Goal: Task Accomplishment & Management: Manage account settings

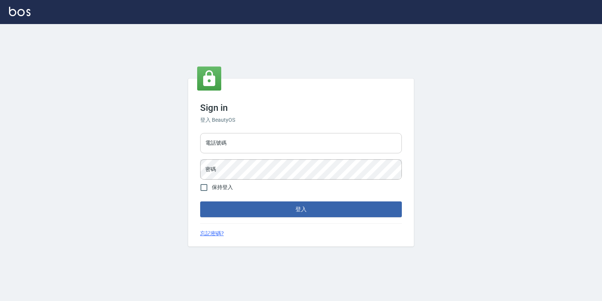
click at [235, 140] on input "電話號碼" at bounding box center [301, 143] width 202 height 20
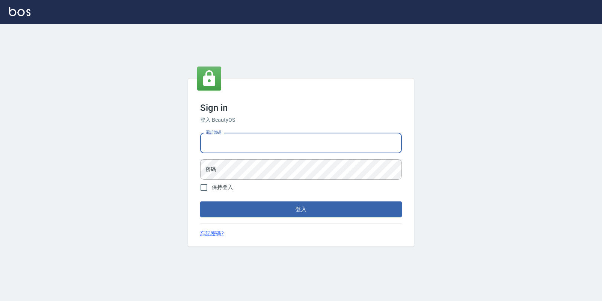
type input "0974376310"
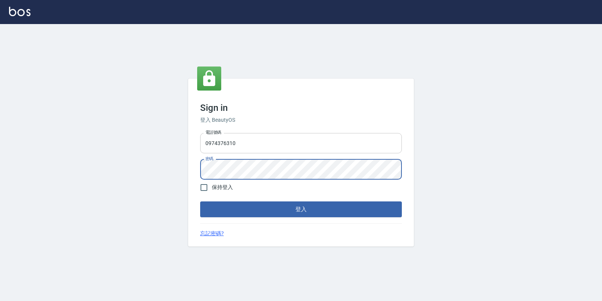
click at [200, 202] on button "登入" at bounding box center [301, 210] width 202 height 16
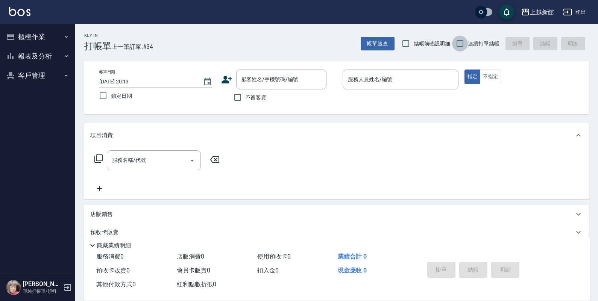
click at [468, 40] on input "連續打單結帳" at bounding box center [460, 44] width 16 height 16
checkbox input "true"
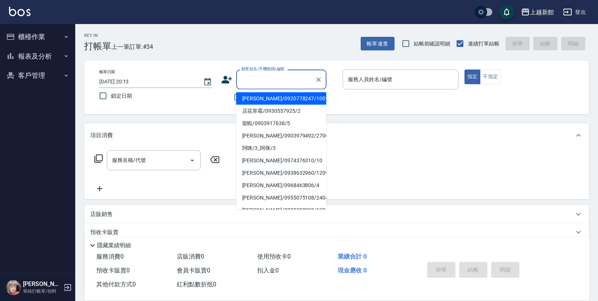
click at [289, 76] on div "顧客姓名/手機號碼/編號 顧客姓名/手機號碼/編號" at bounding box center [281, 80] width 90 height 20
type input "許玉君/0920778247/100119"
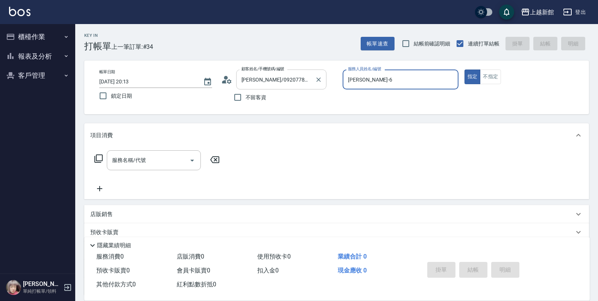
type input "黃婕寧-6"
type button "true"
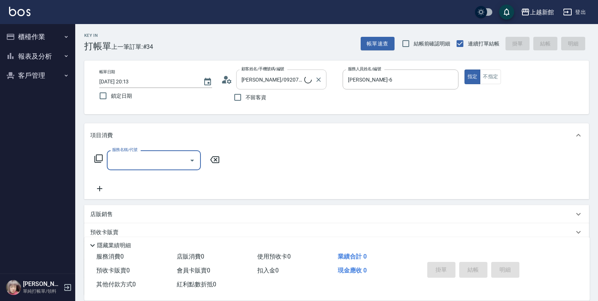
type input "宜珍/0968463806/4"
type input "宜珍-4"
click at [484, 83] on button "不指定" at bounding box center [490, 77] width 21 height 15
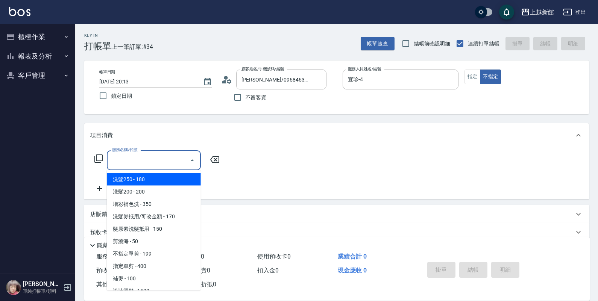
click at [164, 155] on input "服務名稱/代號" at bounding box center [148, 160] width 76 height 13
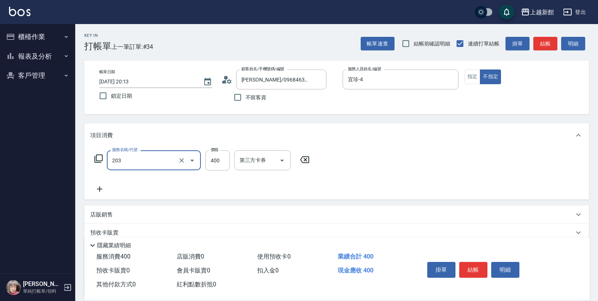
type input "指定單剪(203)"
type input "199"
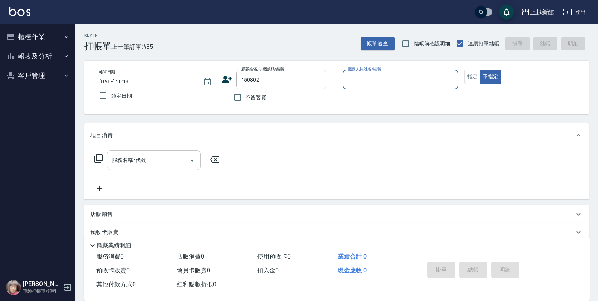
type input "羅慧君/0981816616/150802"
type input "育如-19"
click at [480, 70] on button "不指定" at bounding box center [490, 77] width 21 height 15
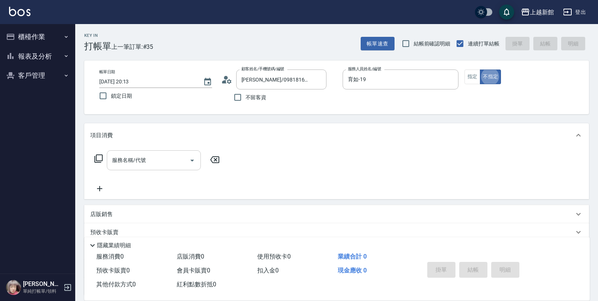
type button "false"
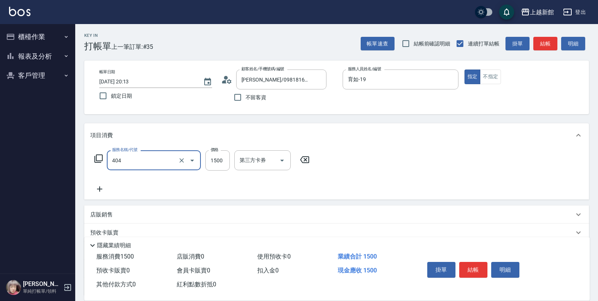
type input "設計染髮(404)"
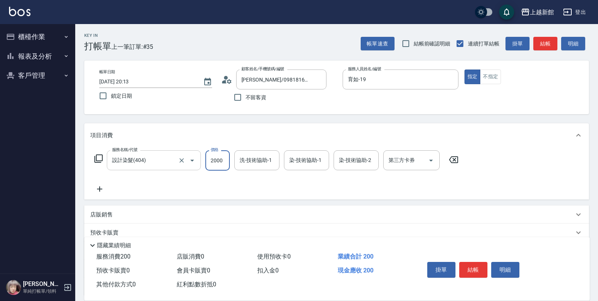
type input "2000"
type input "育如-19"
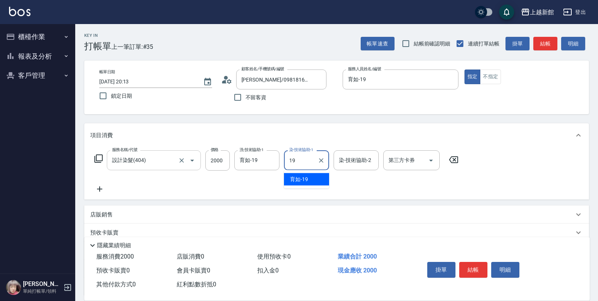
type input "育如-19"
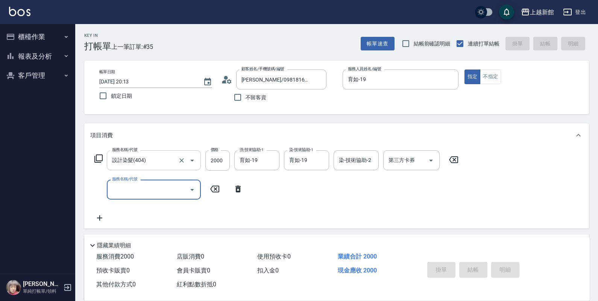
type input "2025/09/09 20:14"
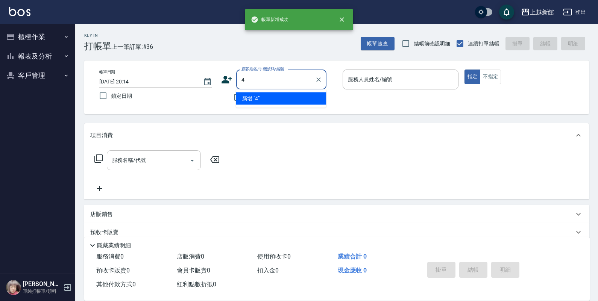
type input "4"
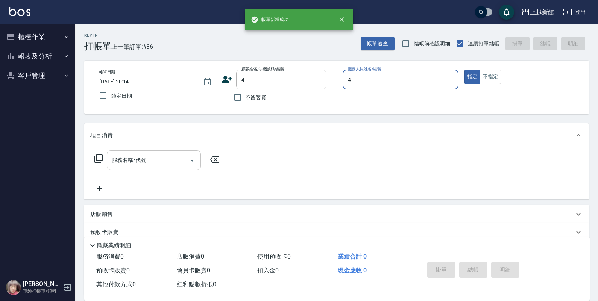
type input "宜珍-4"
type input "宜珍/0968463806/4"
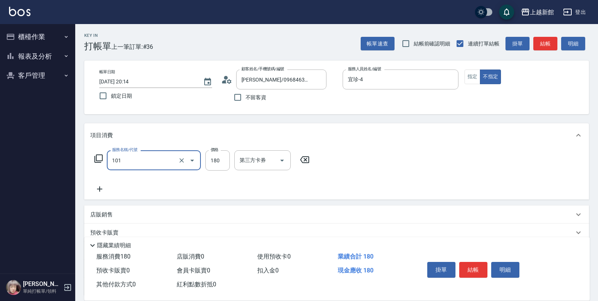
type input "洗髮250(101)"
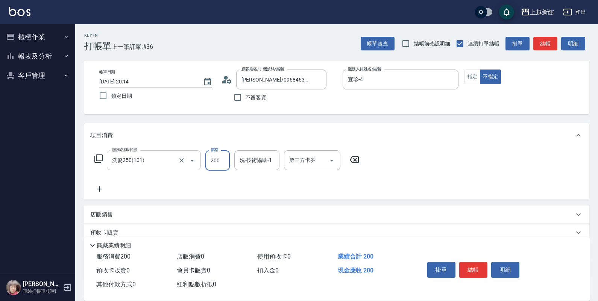
type input "200"
type input "宜珍-4"
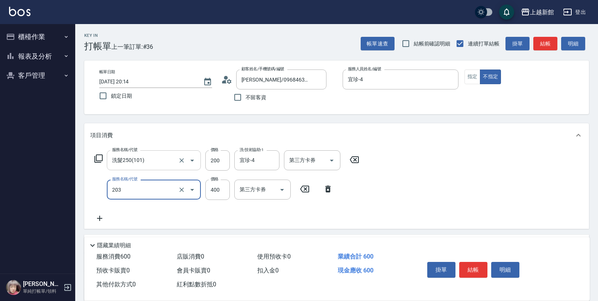
type input "指定單剪(203)"
type input "199"
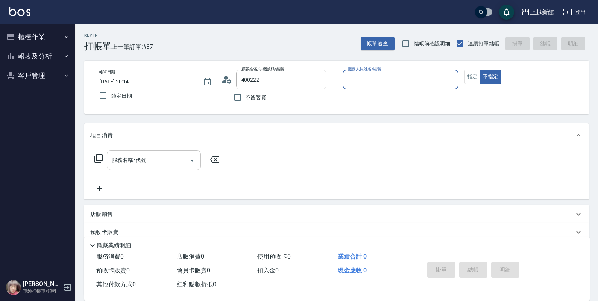
type input "陳碧玉/0926370911/400222"
type input "草莓-2"
click at [480, 70] on button "不指定" at bounding box center [490, 77] width 21 height 15
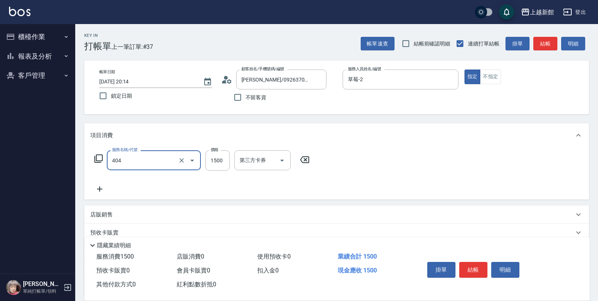
type input "設計染髮(404)"
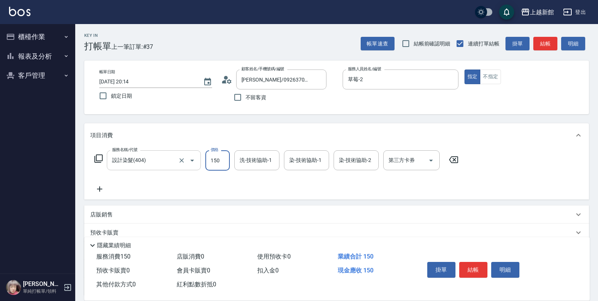
type input "1500"
type input "小邱-25"
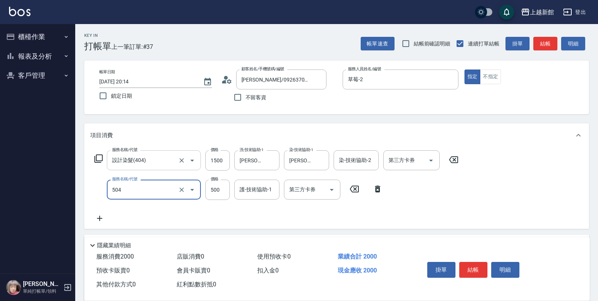
type input "順子護髮(504)"
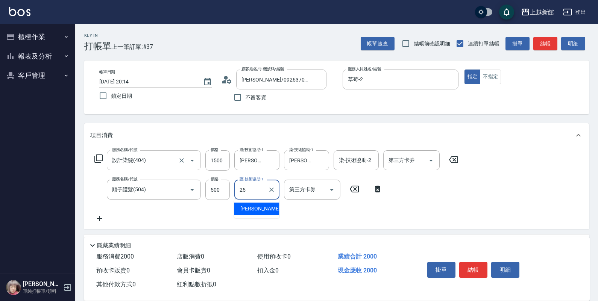
type input "小邱-25"
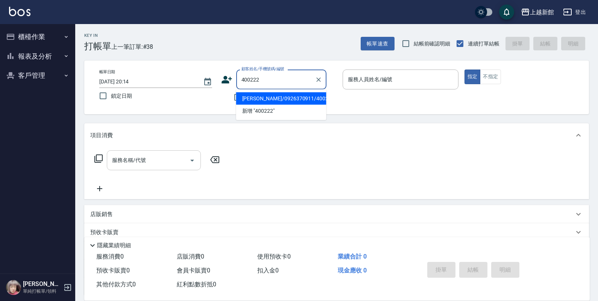
type input "陳碧玉/0926370911/400222"
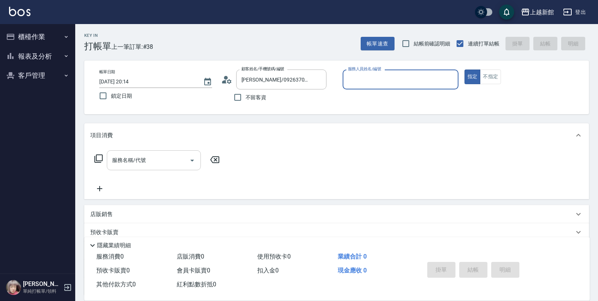
type input "草莓-2"
click at [465, 70] on button "指定" at bounding box center [473, 77] width 16 height 15
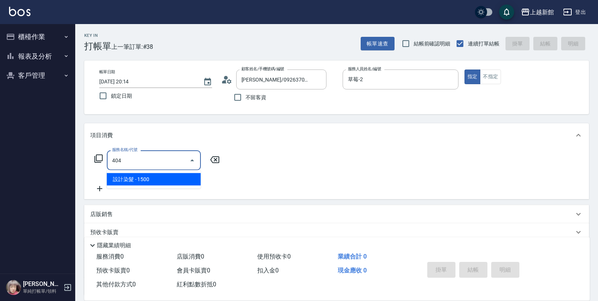
type input "設計染髮(404)"
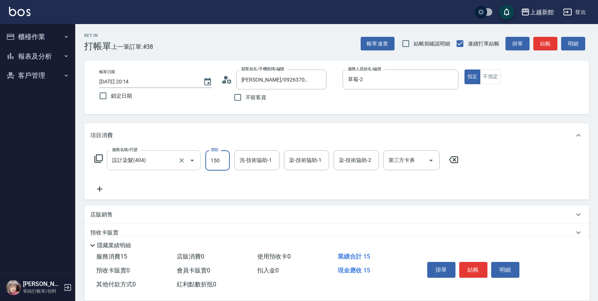
type input "1500"
type input "小邱-25"
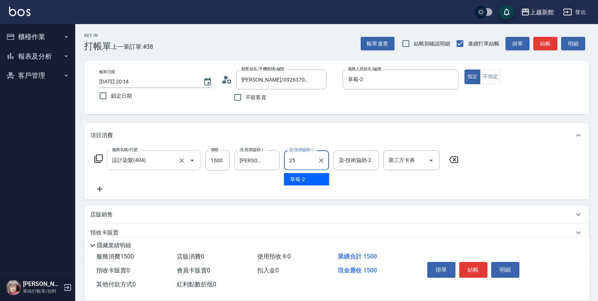
type input "小邱-25"
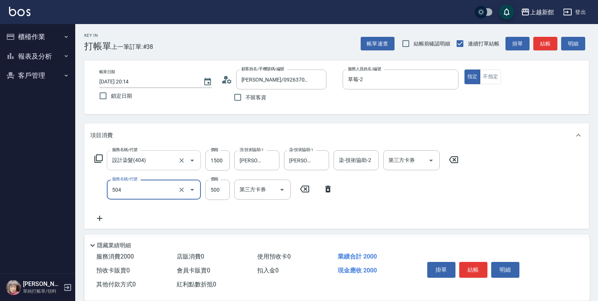
type input "順子護髮(504)"
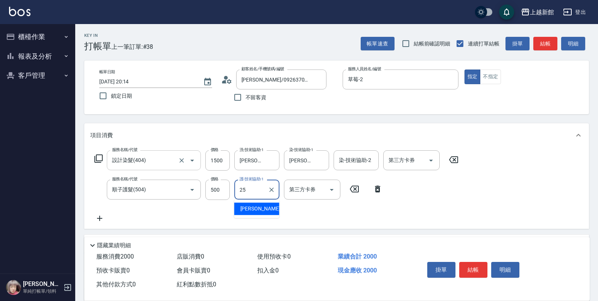
type input "小邱-25"
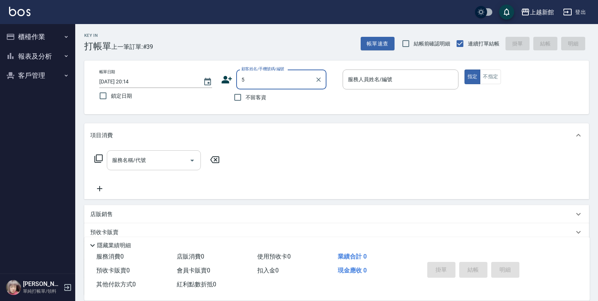
type input "5"
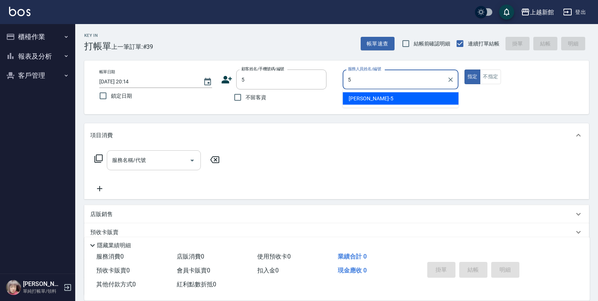
type input "旌瑛-5"
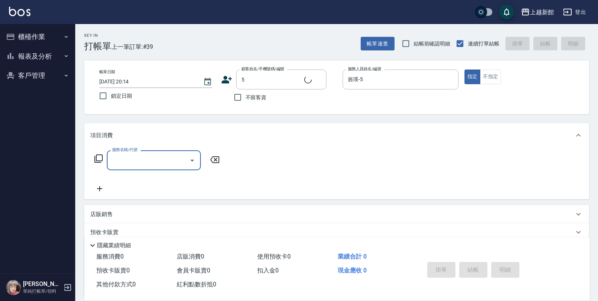
type input "龍蝦/0903917638/5"
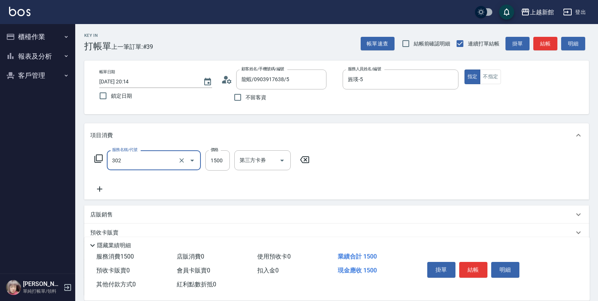
type input "設計燙髮(302)"
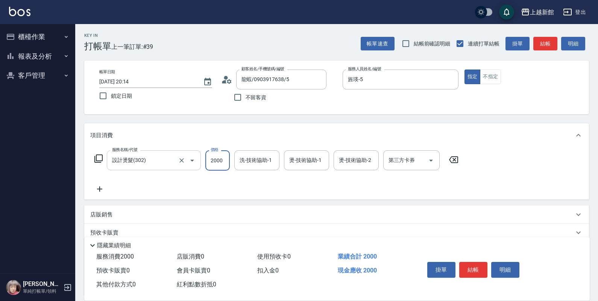
type input "2000"
type input "容綺-21"
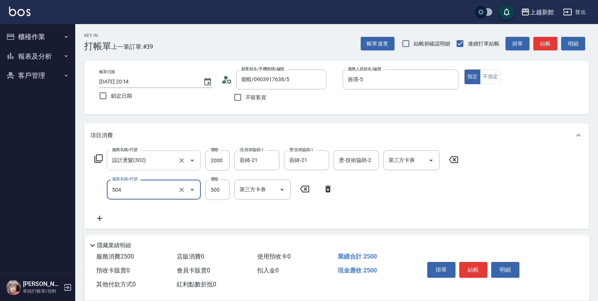
type input "順子護髮(504)"
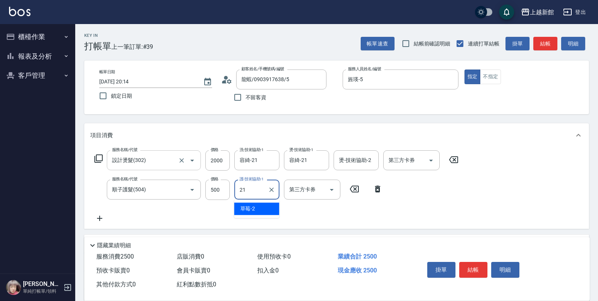
type input "容綺-21"
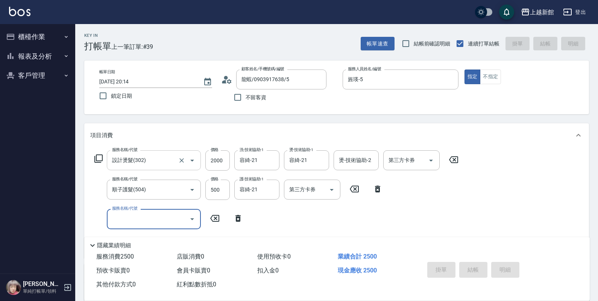
type input "2025/09/09 20:15"
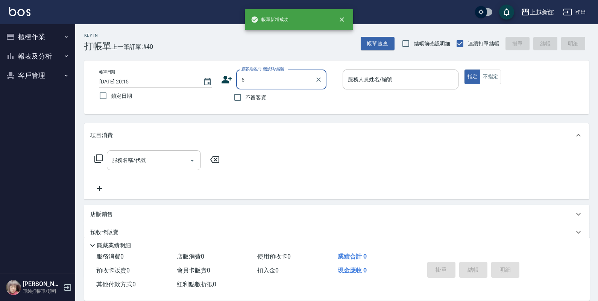
type input "龍蝦/0903917638/5"
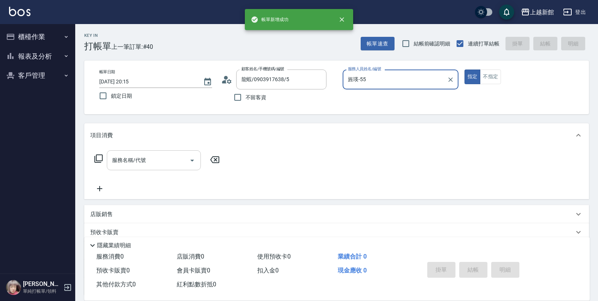
click at [465, 70] on button "指定" at bounding box center [473, 77] width 16 height 15
type input "旌瑛-5"
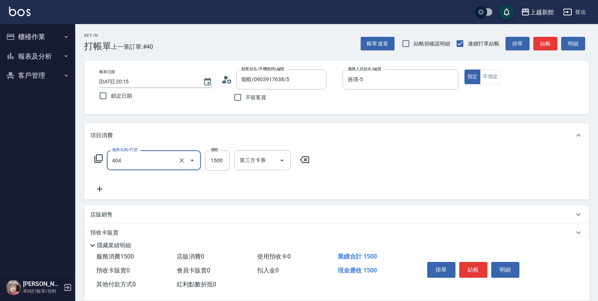
type input "設計染髮(404)"
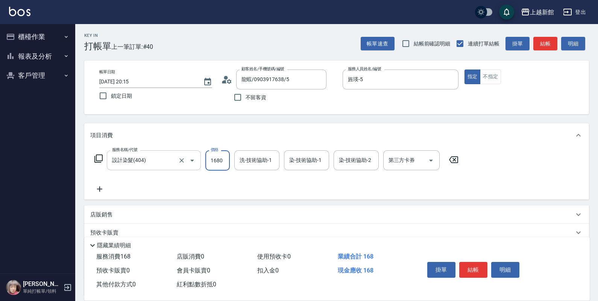
type input "1680"
type input "容綺-21"
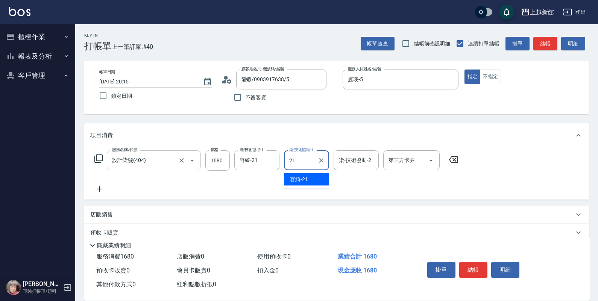
type input "容綺-21"
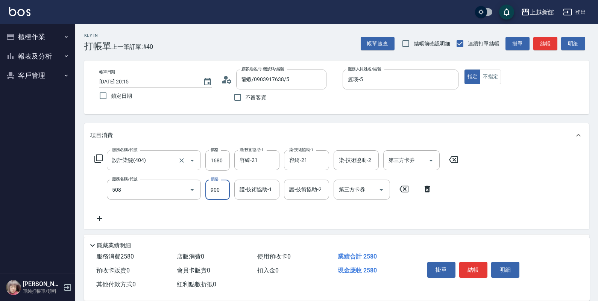
type input "松島再生髮敷護髮(508)"
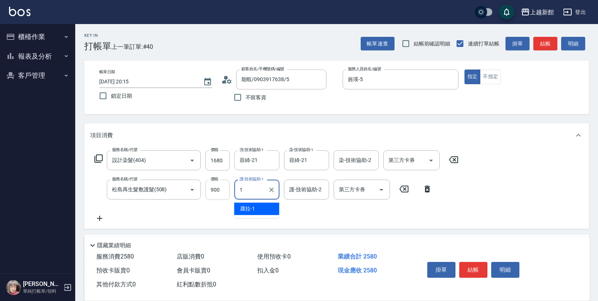
type input "1"
click at [216, 193] on input "900" at bounding box center [217, 190] width 24 height 20
type input "1000"
type input "容綺-21"
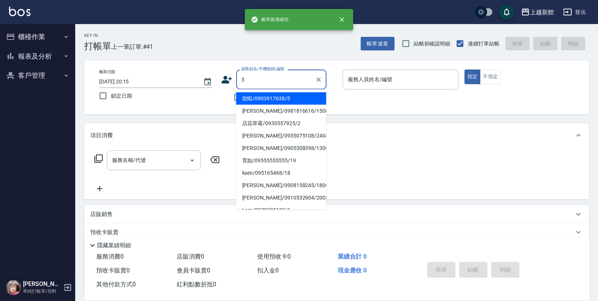
type input "龍蝦/0903917638/5"
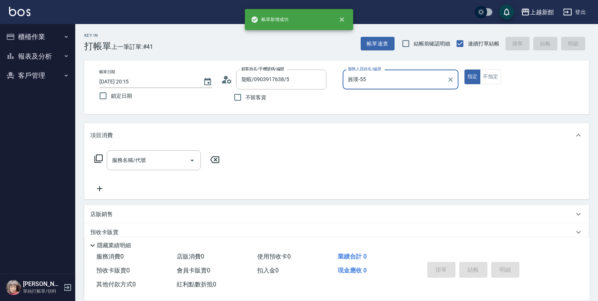
click at [465, 70] on button "指定" at bounding box center [473, 77] width 16 height 15
type input "旌瑛-5"
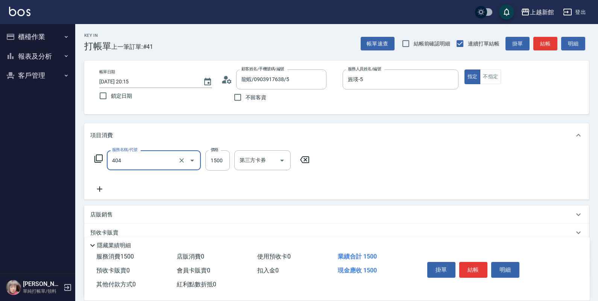
type input "設計染髮(404)"
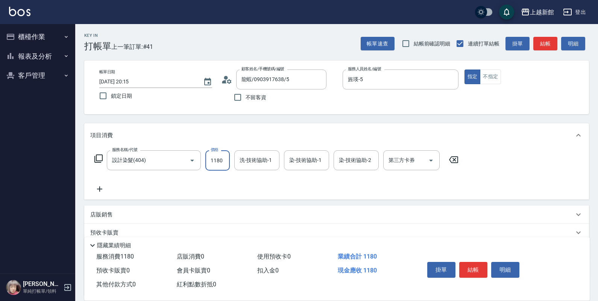
type input "1180"
type input "容綺-21"
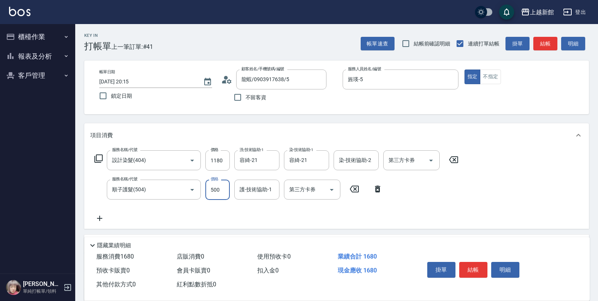
click at [216, 193] on input "500" at bounding box center [217, 190] width 24 height 20
click at [183, 186] on icon "Clear" at bounding box center [182, 190] width 8 height 8
type input "順子護髮(504)"
click at [181, 189] on icon "Clear" at bounding box center [182, 190] width 8 height 8
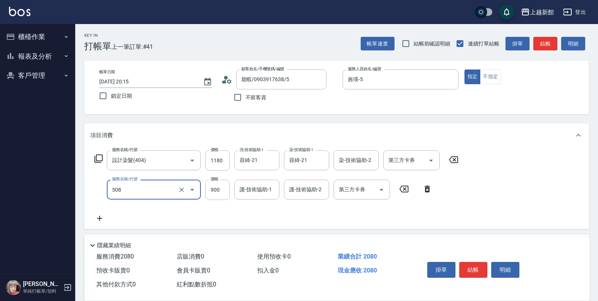
type input "松島再生髮敷護髮(508)"
type input "1000"
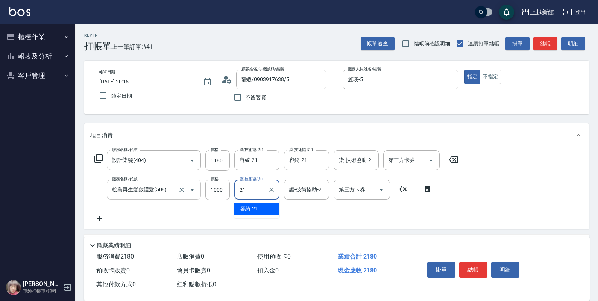
type input "容綺-21"
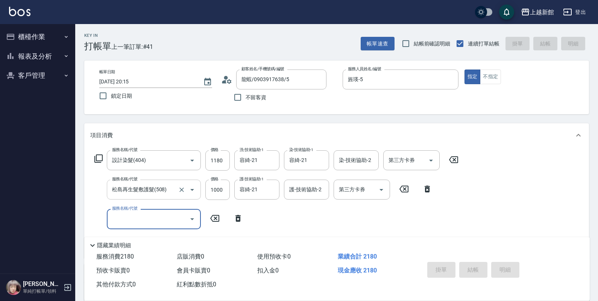
type input "2025/09/09 20:16"
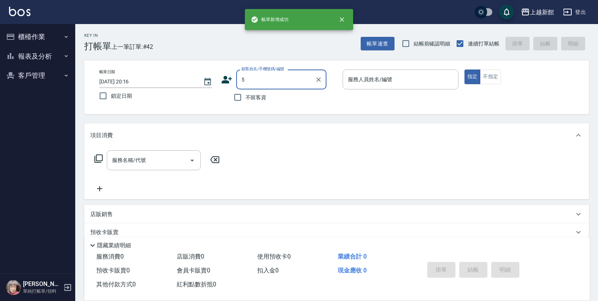
type input "龍蝦/0903917638/5"
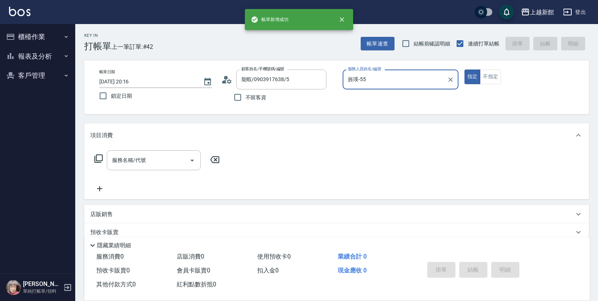
click at [465, 70] on button "指定" at bounding box center [473, 77] width 16 height 15
type input "旌瑛-5"
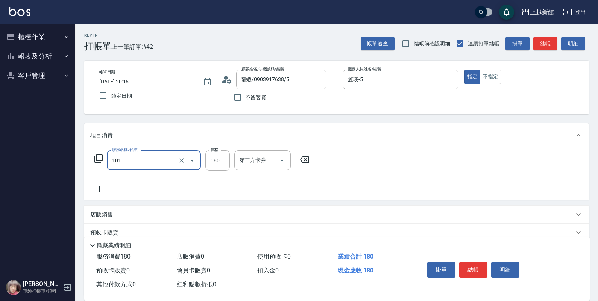
type input "洗髮250(101)"
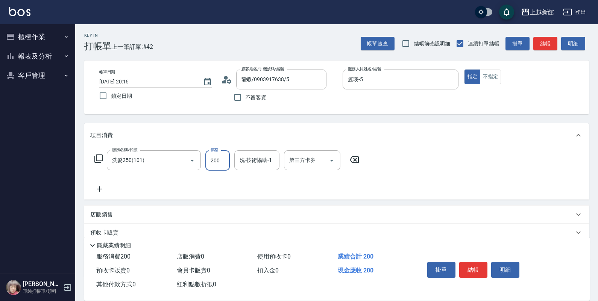
type input "200"
type input "小邱-25"
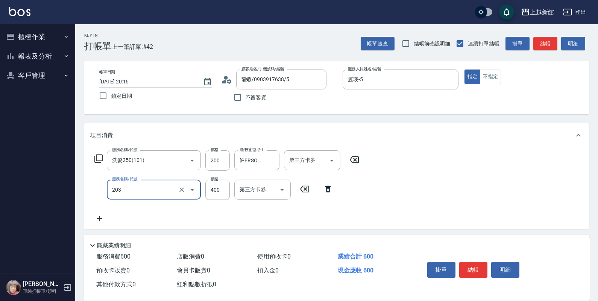
type input "指定單剪(203)"
type input "200"
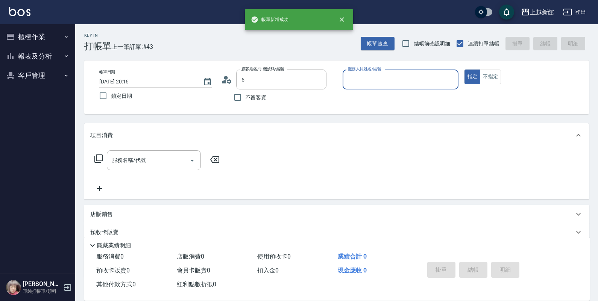
type input "龍蝦/0903917638/5"
click at [465, 70] on button "指定" at bounding box center [473, 77] width 16 height 15
type input "旌瑛-5"
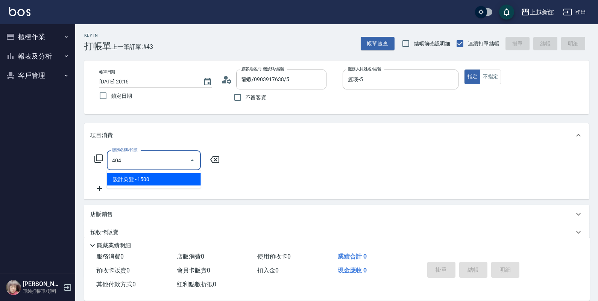
type input "設計染髮(404)"
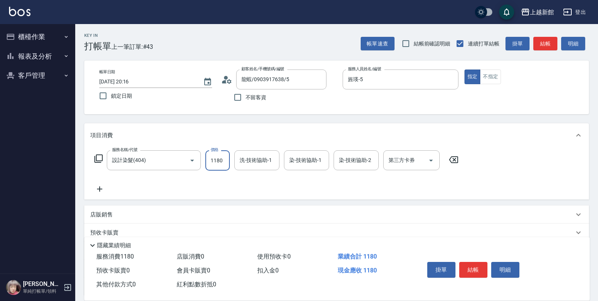
type input "1180"
type input "容綺-21"
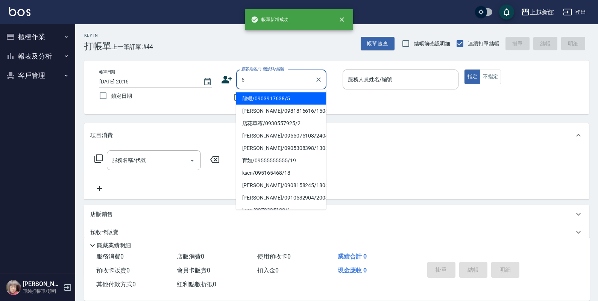
type input "龍蝦/0903917638/5"
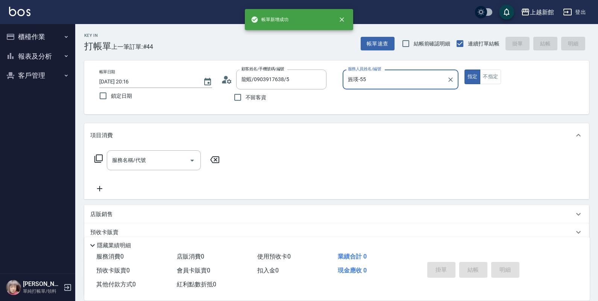
click at [465, 70] on button "指定" at bounding box center [473, 77] width 16 height 15
type input "旌瑛-5"
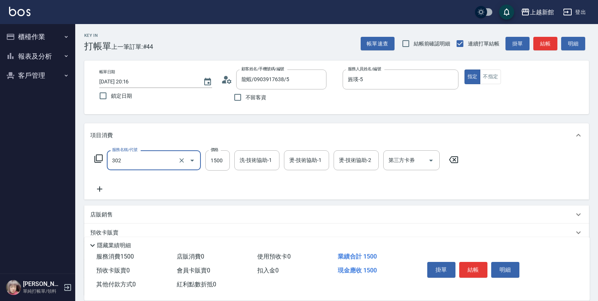
type input "設計燙髮(302)"
type input "1280"
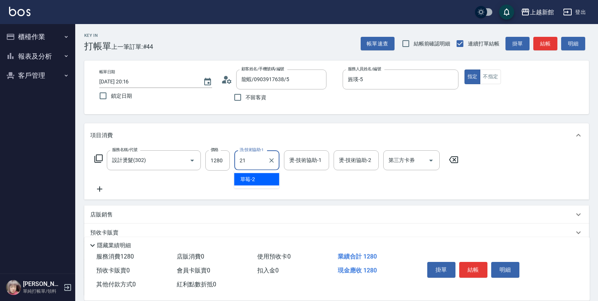
type input "容綺-21"
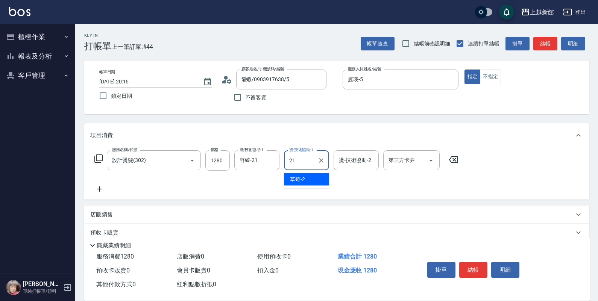
type input "容綺-21"
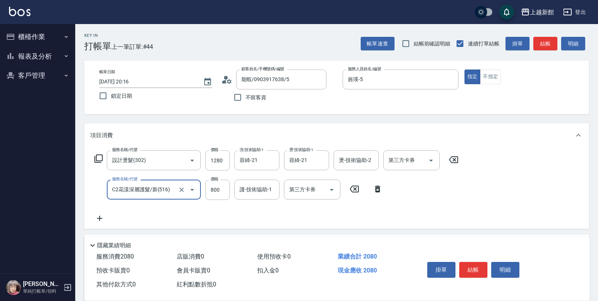
type input "C2花漾深層護髮/新(516)"
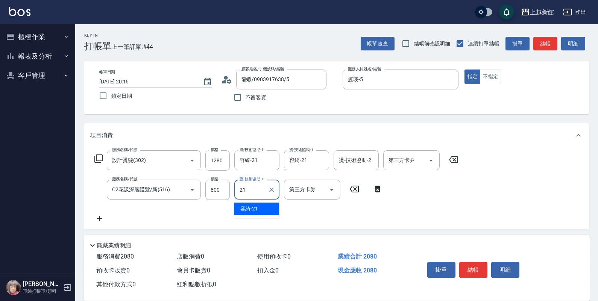
type input "容綺-21"
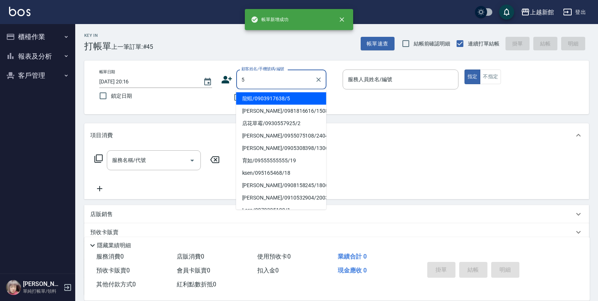
type input "龍蝦/0903917638/5"
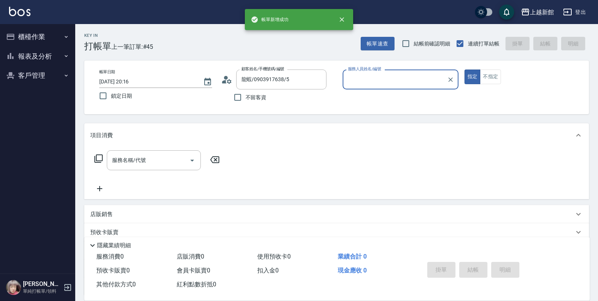
type input "旌瑛-5"
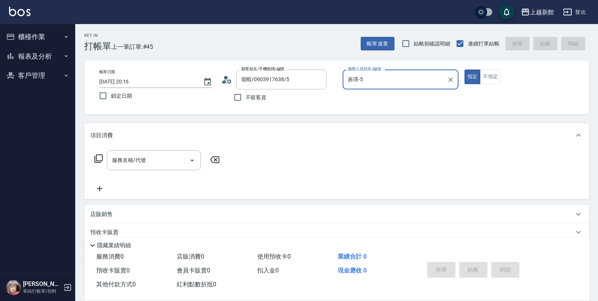
click at [465, 70] on button "指定" at bounding box center [473, 77] width 16 height 15
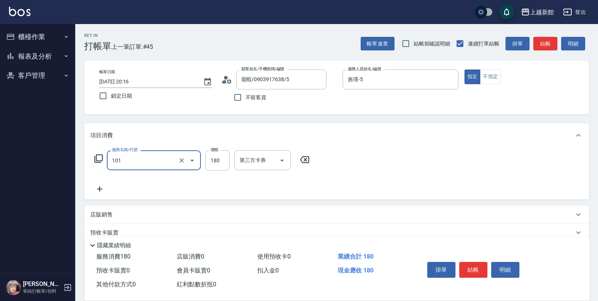
type input "洗髮250(101)"
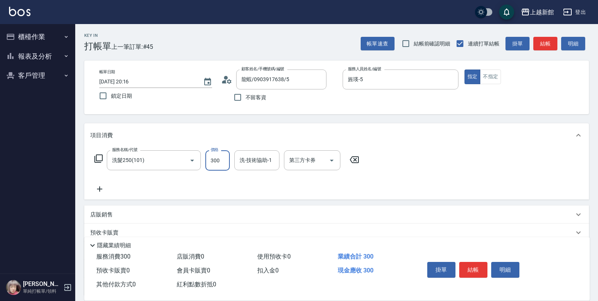
type input "300"
type input "馨妮-29"
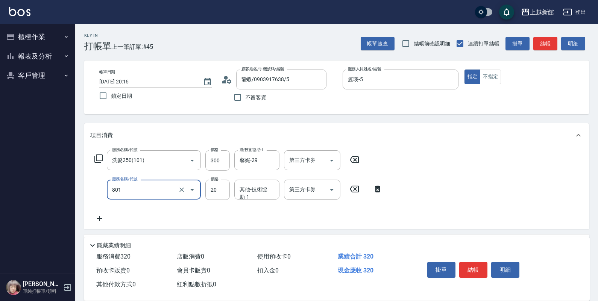
type input "潤絲(801)"
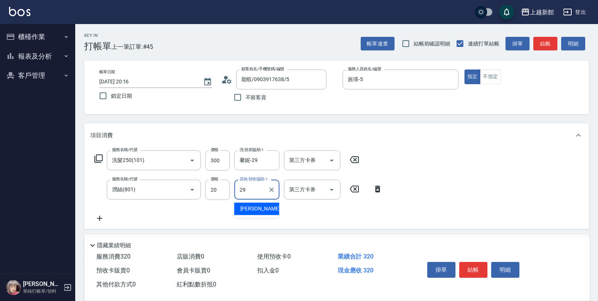
type input "馨妮-29"
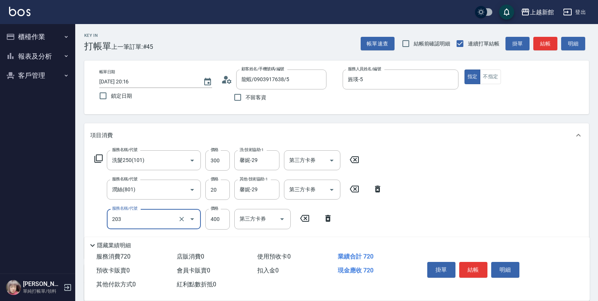
type input "指定單剪(203)"
type input "200"
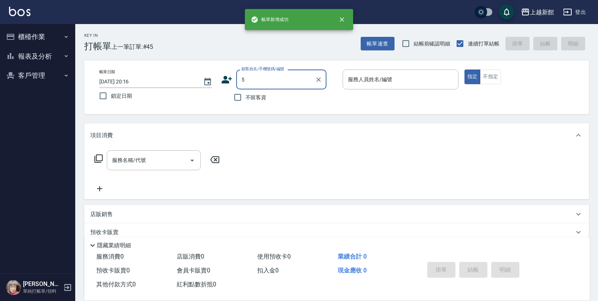
type input "龍蝦/0903917638/5"
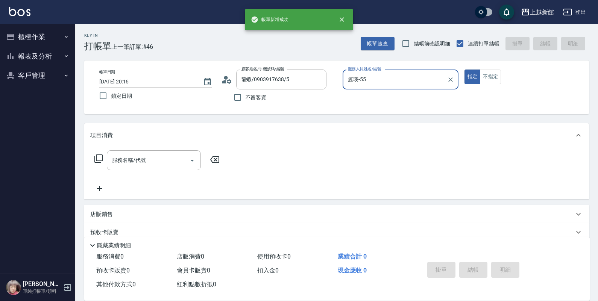
click at [465, 70] on button "指定" at bounding box center [473, 77] width 16 height 15
type input "旌瑛-5"
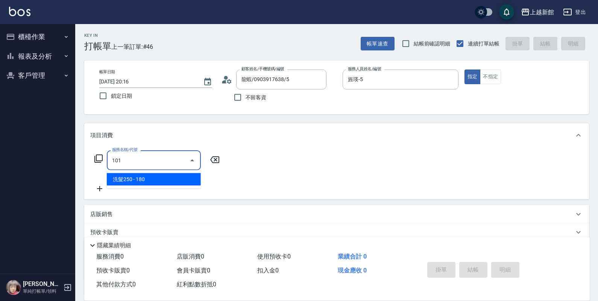
type input "洗髮250(101)"
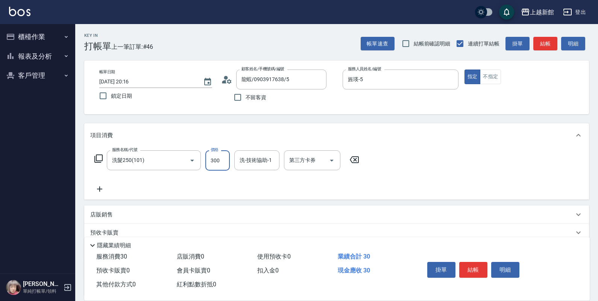
type input "300"
type input "馨妮-29"
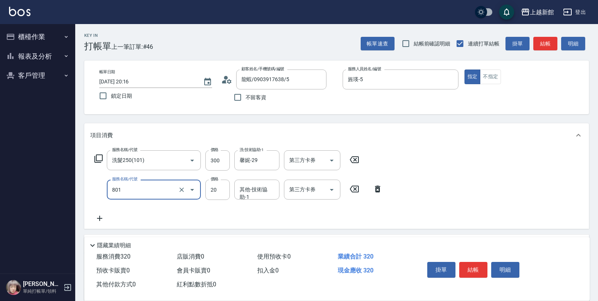
type input "潤絲(801)"
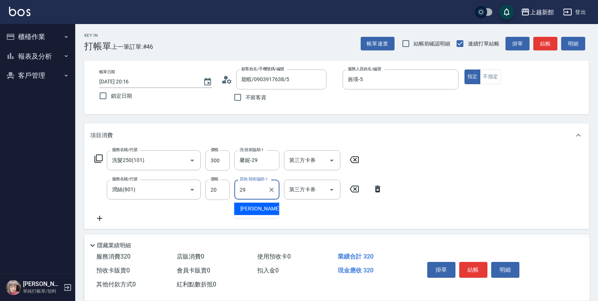
type input "馨妮-29"
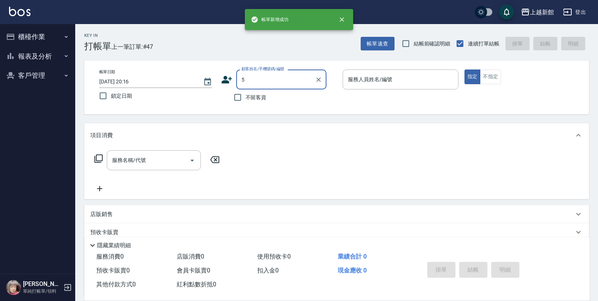
type input "龍蝦/0903917638/5"
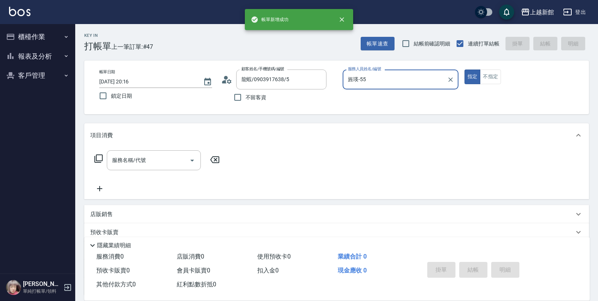
click at [465, 70] on button "指定" at bounding box center [473, 77] width 16 height 15
type input "旌瑛-5"
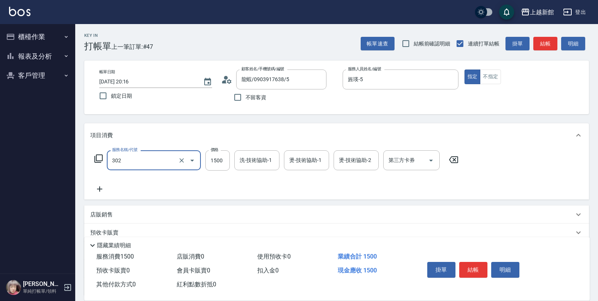
type input "設計燙髮(302)"
type input "1180"
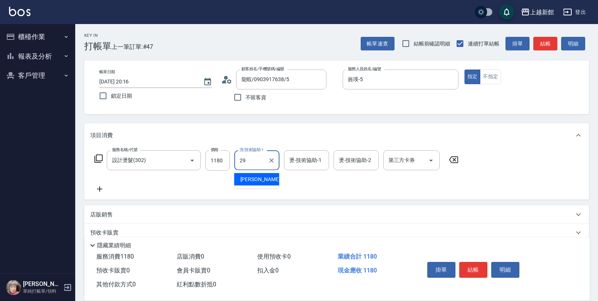
type input "馨妮-29"
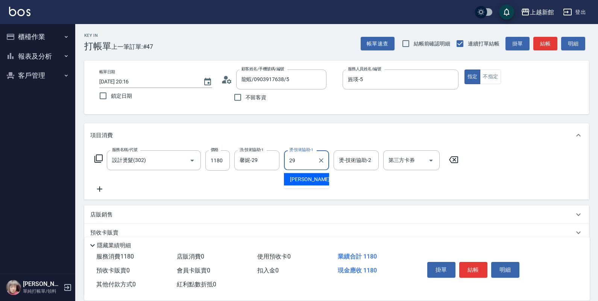
type input "馨妮-29"
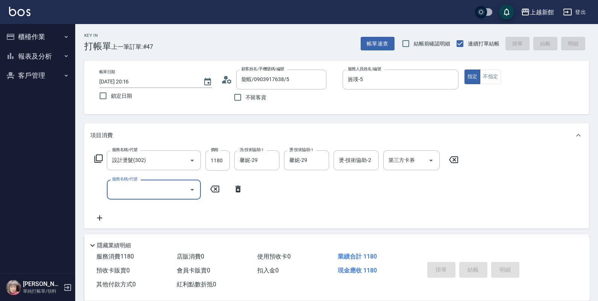
type input "2025/09/09 20:17"
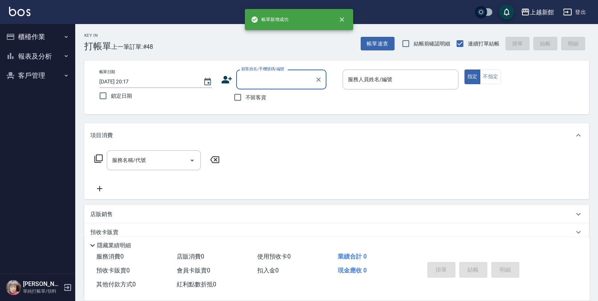
click at [26, 40] on button "櫃檯作業" at bounding box center [37, 37] width 69 height 20
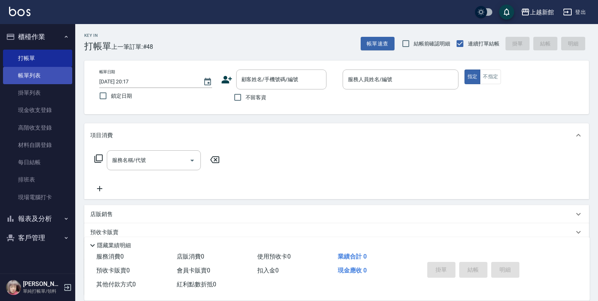
click at [21, 77] on link "帳單列表" at bounding box center [37, 75] width 69 height 17
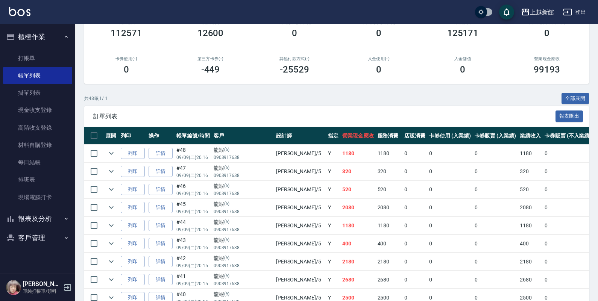
scroll to position [94, 0]
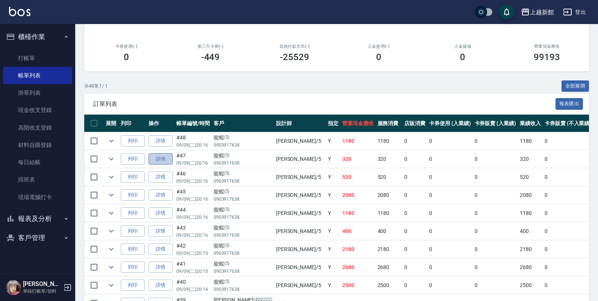
click at [155, 158] on link "詳情" at bounding box center [161, 160] width 24 height 12
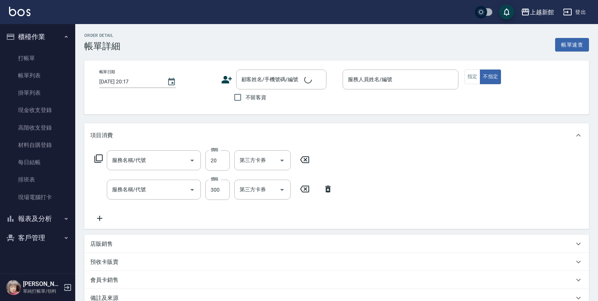
type input "2025/09/09 20:16"
type input "旌瑛-5"
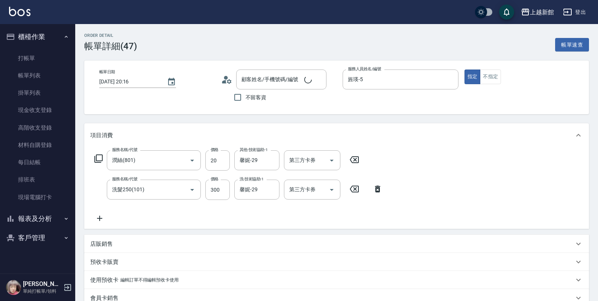
type input "潤絲(801)"
type input "洗髮250(101)"
type input "龍蝦/0903917638/5"
click at [497, 83] on button "不指定" at bounding box center [490, 77] width 21 height 15
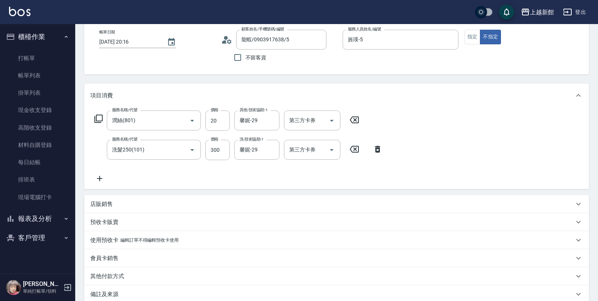
scroll to position [123, 0]
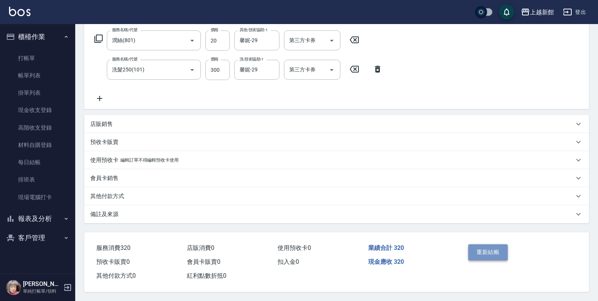
click at [491, 251] on button "重新結帳" at bounding box center [489, 253] width 40 height 16
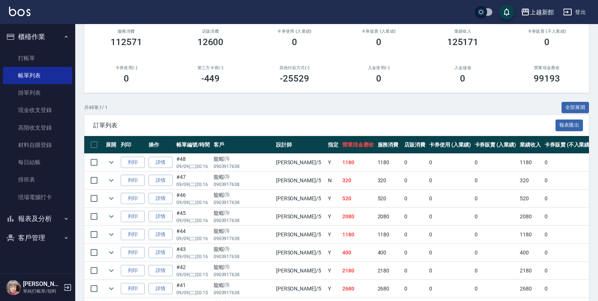
scroll to position [94, 0]
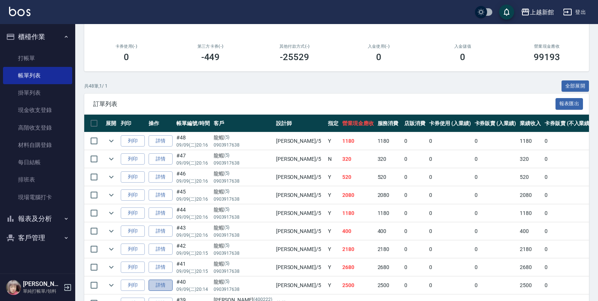
click at [159, 286] on link "詳情" at bounding box center [161, 286] width 24 height 12
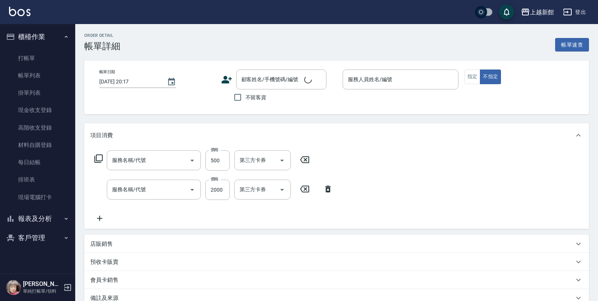
type input "2025/09/09 20:14"
type input "旌瑛-5"
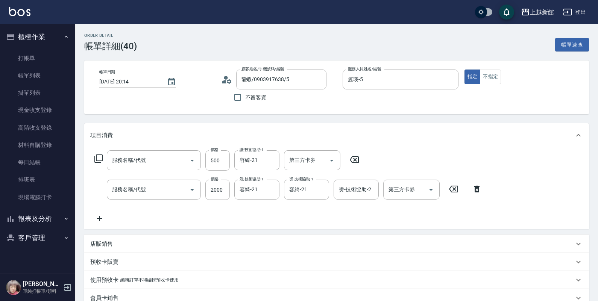
type input "龍蝦/0903917638/5"
type input "順子護髮(504)"
type input "設計燙髮(302)"
click at [488, 79] on button "不指定" at bounding box center [490, 77] width 21 height 15
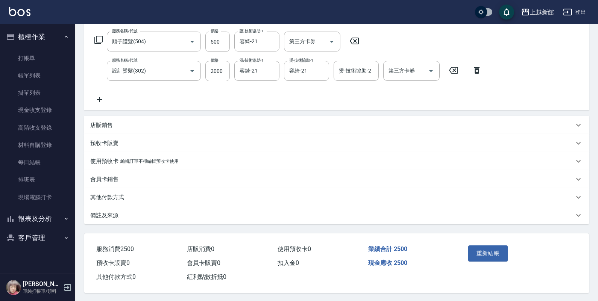
scroll to position [123, 0]
click at [482, 253] on button "重新結帳" at bounding box center [489, 253] width 40 height 16
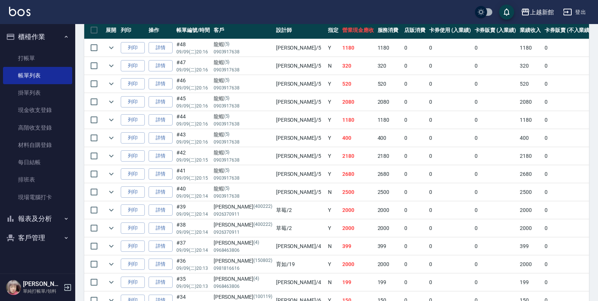
scroll to position [188, 0]
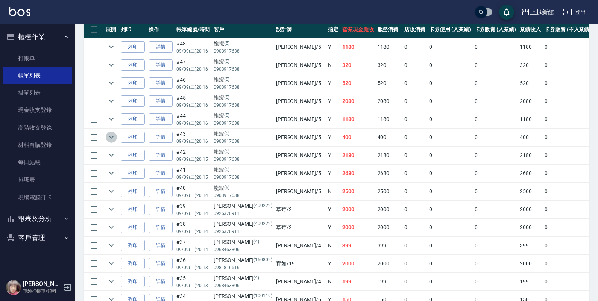
click at [111, 138] on icon "expand row" at bounding box center [111, 137] width 9 height 9
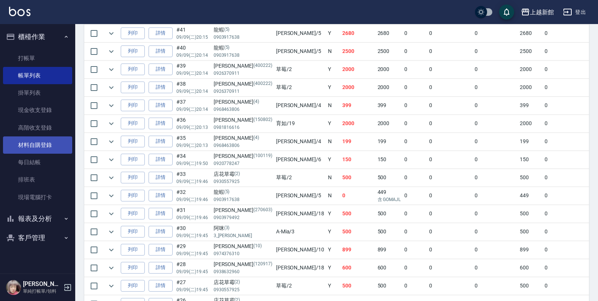
scroll to position [350, 0]
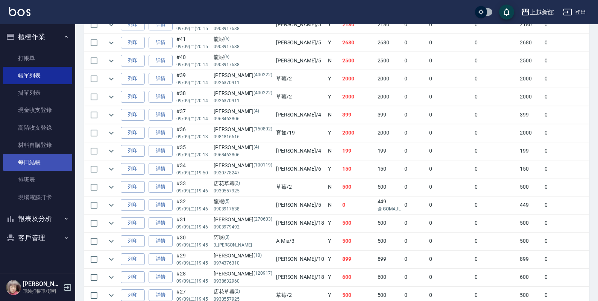
click at [40, 160] on link "每日結帳" at bounding box center [37, 162] width 69 height 17
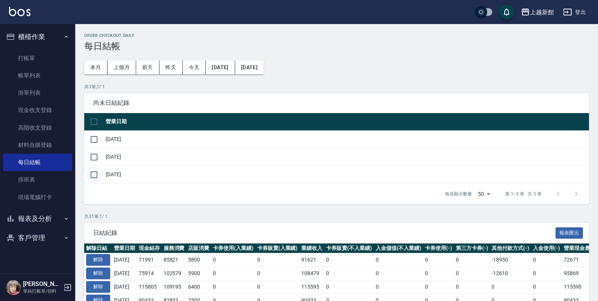
click at [92, 178] on input "checkbox" at bounding box center [94, 175] width 16 height 16
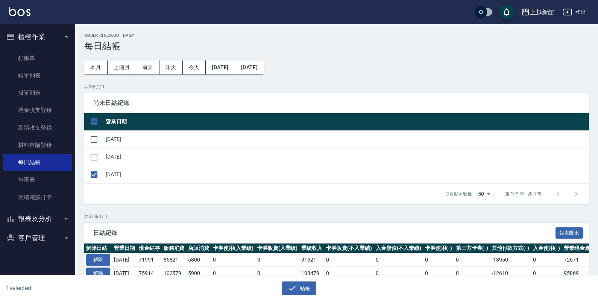
click at [303, 277] on div "結帳" at bounding box center [296, 286] width 296 height 20
click at [299, 285] on button "結帳" at bounding box center [299, 289] width 35 height 14
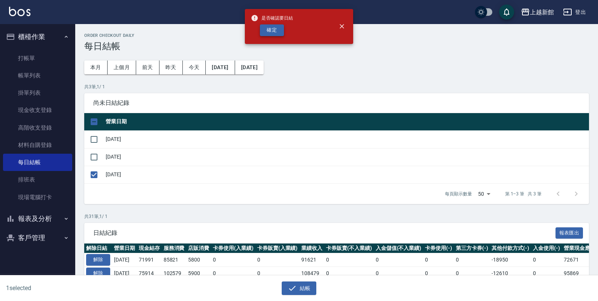
click at [273, 32] on button "確定" at bounding box center [272, 30] width 24 height 12
checkbox input "false"
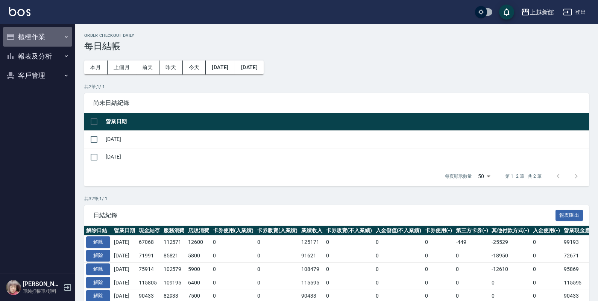
click at [30, 37] on button "櫃檯作業" at bounding box center [37, 37] width 69 height 20
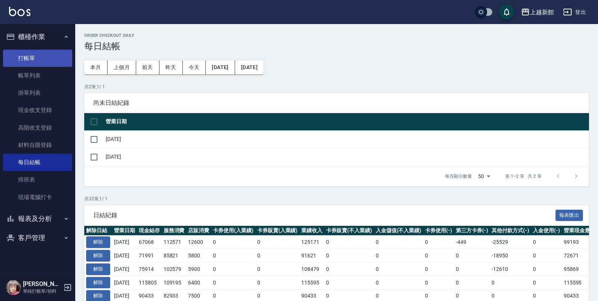
click at [27, 58] on link "打帳單" at bounding box center [37, 58] width 69 height 17
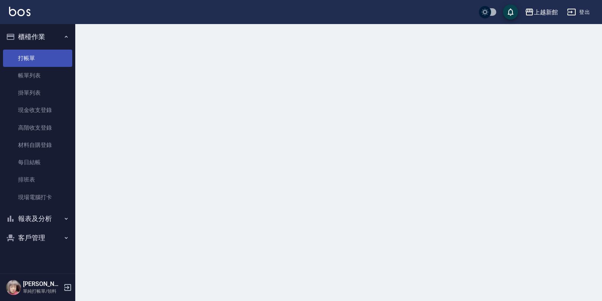
click at [28, 57] on link "打帳單" at bounding box center [37, 58] width 69 height 17
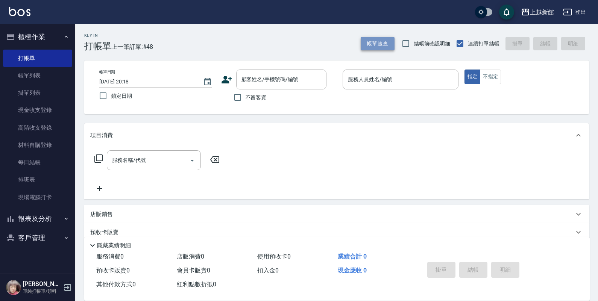
click at [379, 46] on button "帳單速查" at bounding box center [378, 44] width 34 height 14
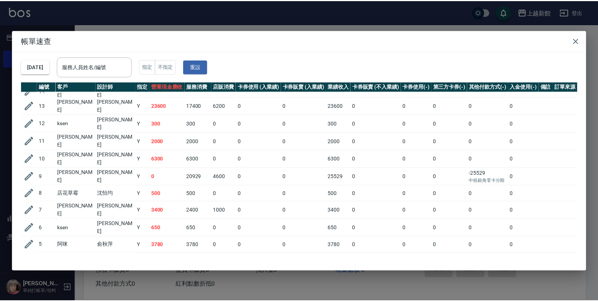
scroll to position [627, 0]
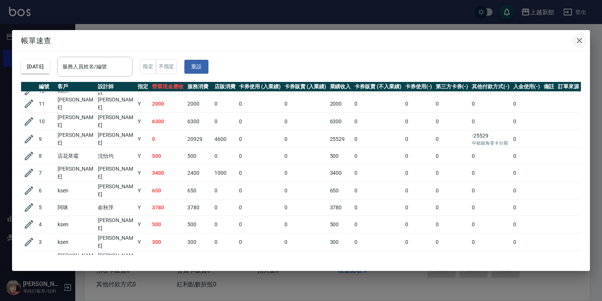
click at [579, 38] on icon "button" at bounding box center [579, 40] width 9 height 9
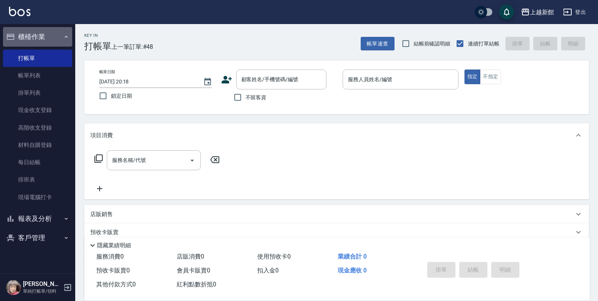
click at [21, 31] on button "櫃檯作業" at bounding box center [37, 37] width 69 height 20
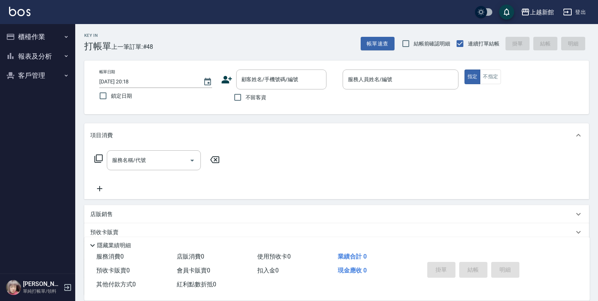
drag, startPoint x: 22, startPoint y: 47, endPoint x: 24, endPoint y: 52, distance: 5.2
click at [23, 49] on button "報表及分析" at bounding box center [37, 57] width 69 height 20
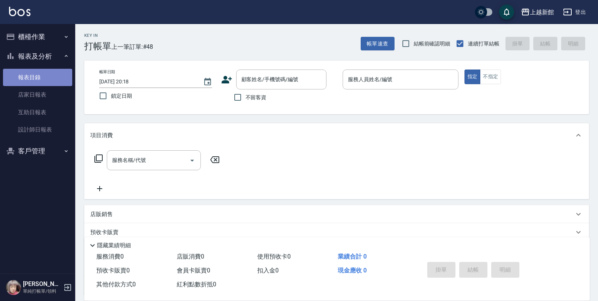
click at [23, 78] on link "報表目錄" at bounding box center [37, 77] width 69 height 17
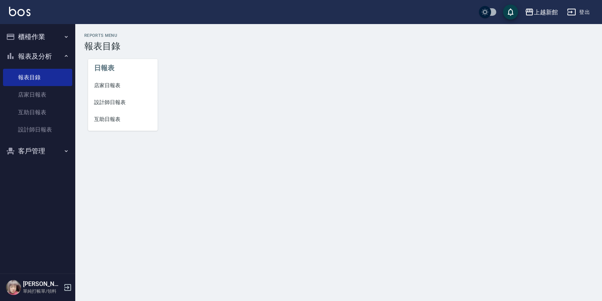
click at [106, 107] on li "設計師日報表" at bounding box center [123, 102] width 70 height 17
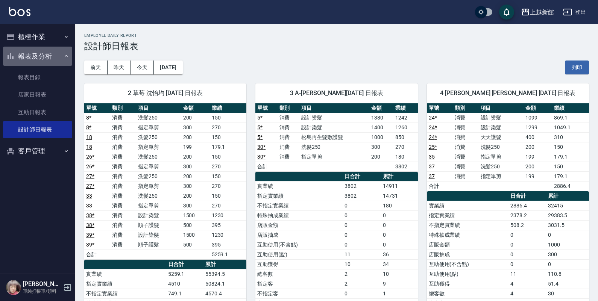
click at [30, 58] on button "報表及分析" at bounding box center [37, 57] width 69 height 20
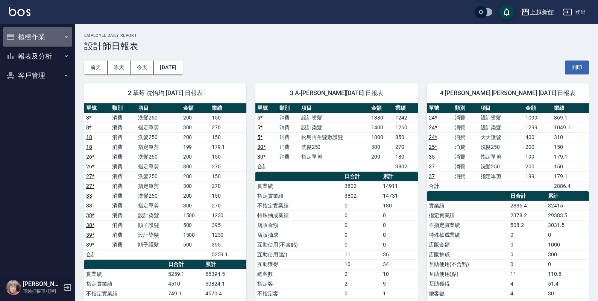
click at [25, 43] on button "櫃檯作業" at bounding box center [37, 37] width 69 height 20
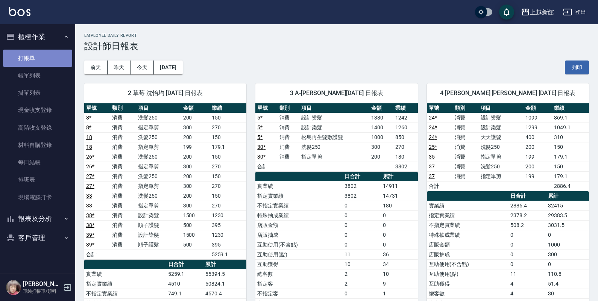
click at [27, 59] on link "打帳單" at bounding box center [37, 58] width 69 height 17
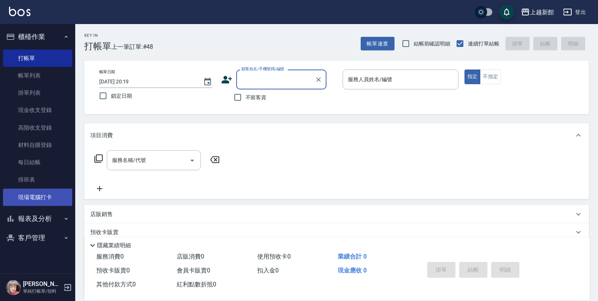
click at [33, 198] on link "現場電腦打卡" at bounding box center [37, 197] width 69 height 17
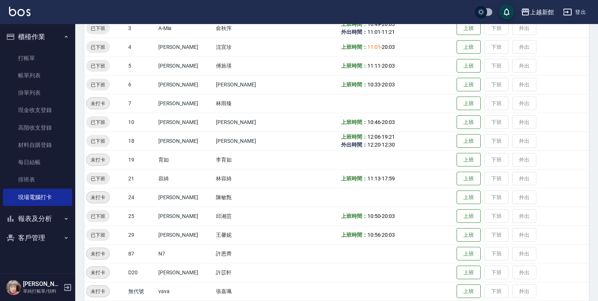
scroll to position [141, 0]
click at [58, 223] on button "報表及分析" at bounding box center [37, 219] width 69 height 20
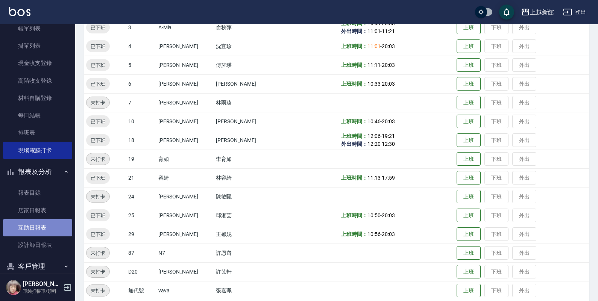
click at [49, 225] on link "互助日報表" at bounding box center [37, 227] width 69 height 17
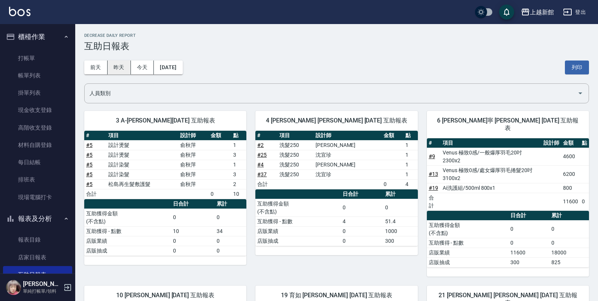
click at [121, 68] on button "昨天" at bounding box center [119, 68] width 23 height 14
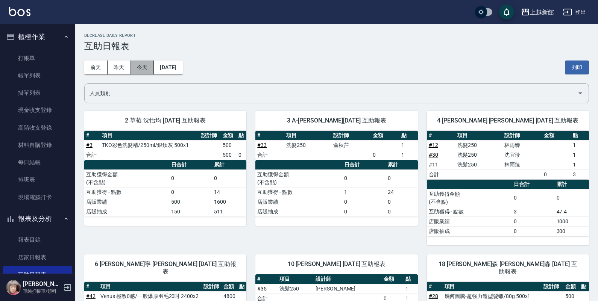
click at [144, 66] on button "今天" at bounding box center [142, 68] width 23 height 14
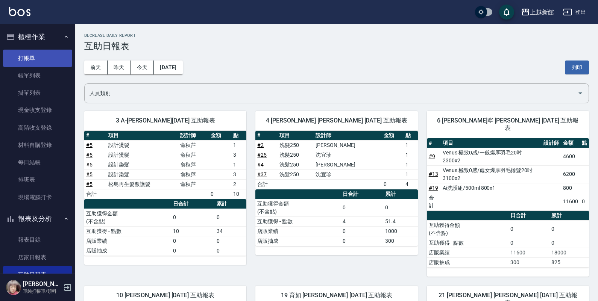
click at [46, 55] on link "打帳單" at bounding box center [37, 58] width 69 height 17
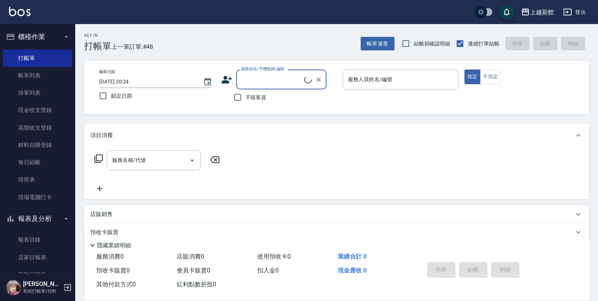
click at [44, 217] on button "報表及分析" at bounding box center [37, 219] width 69 height 20
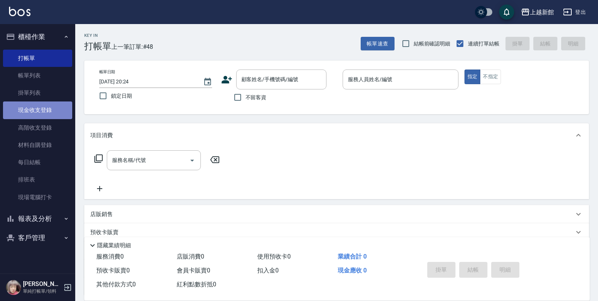
click at [48, 107] on link "現金收支登錄" at bounding box center [37, 110] width 69 height 17
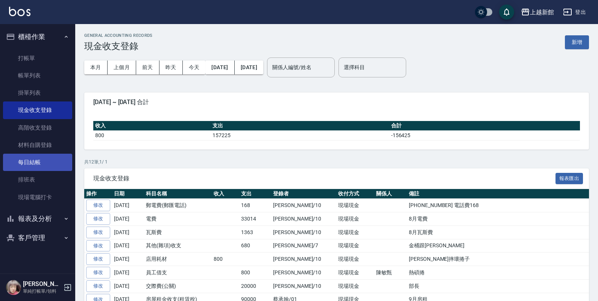
click at [32, 166] on link "每日結帳" at bounding box center [37, 162] width 69 height 17
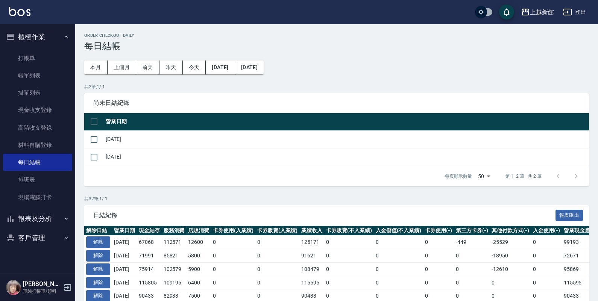
click at [42, 217] on button "報表及分析" at bounding box center [37, 219] width 69 height 20
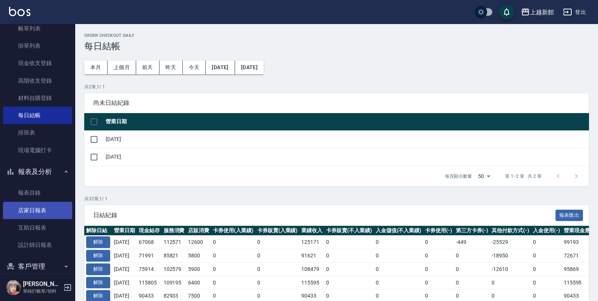
click at [46, 209] on link "店家日報表" at bounding box center [37, 210] width 69 height 17
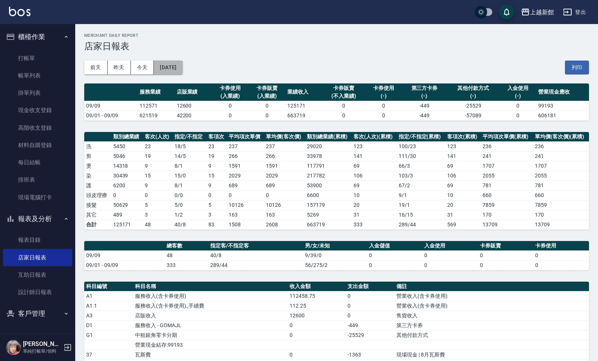
click at [173, 68] on button "2025/09/09" at bounding box center [168, 68] width 29 height 14
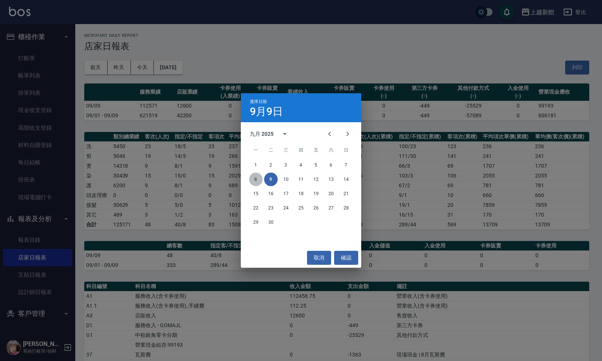
click at [253, 184] on button "8" at bounding box center [256, 180] width 14 height 14
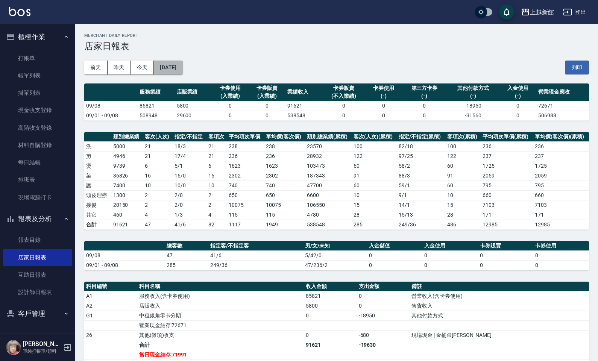
click at [183, 62] on button "2025/09/08" at bounding box center [168, 68] width 29 height 14
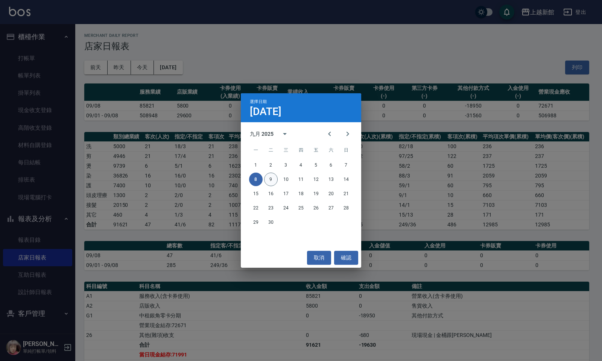
click at [273, 178] on button "9" at bounding box center [271, 180] width 14 height 14
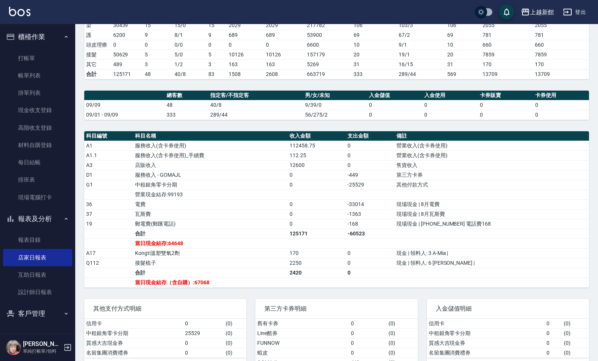
scroll to position [153, 0]
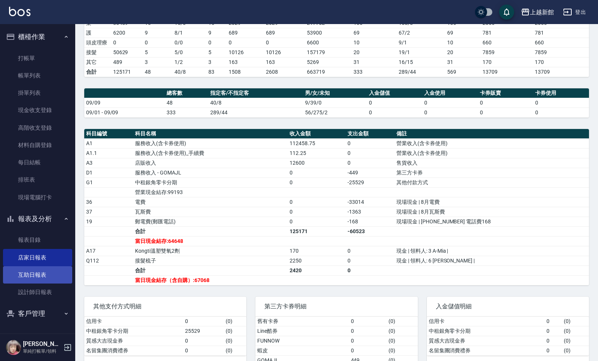
click at [46, 279] on link "互助日報表" at bounding box center [37, 274] width 69 height 17
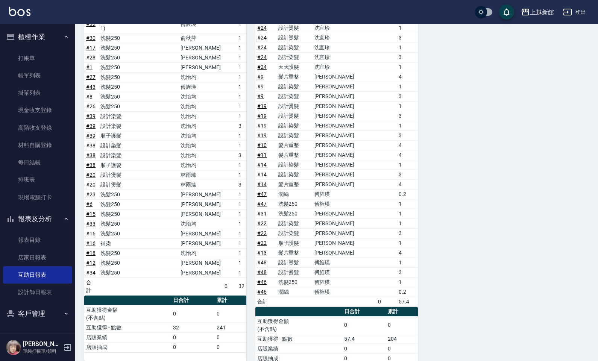
scroll to position [618, 0]
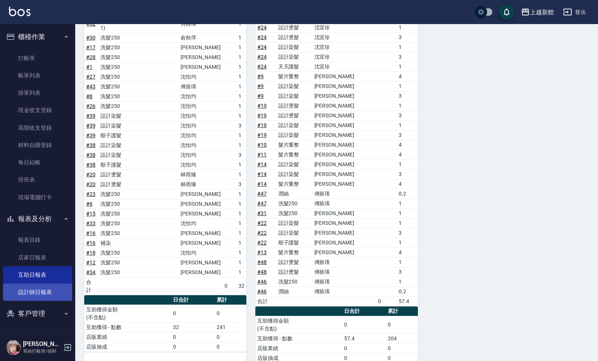
click at [61, 292] on link "設計師日報表" at bounding box center [37, 292] width 69 height 17
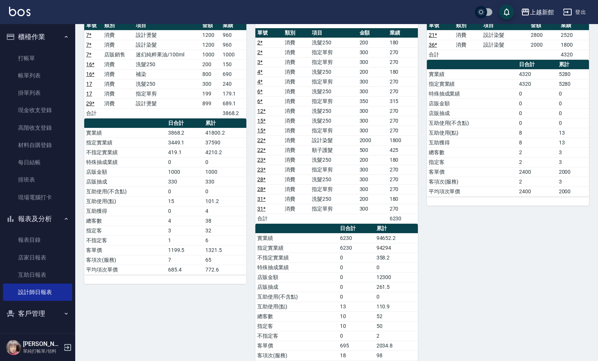
scroll to position [863, 0]
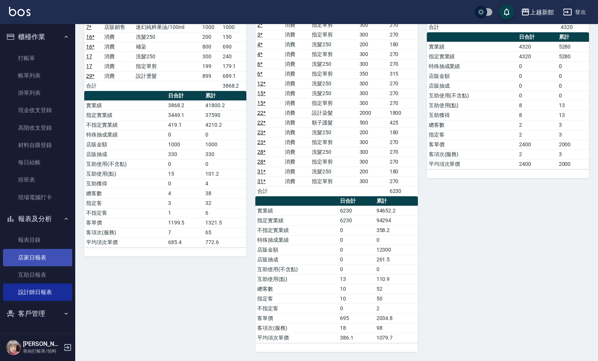
click at [37, 253] on link "店家日報表" at bounding box center [37, 257] width 69 height 17
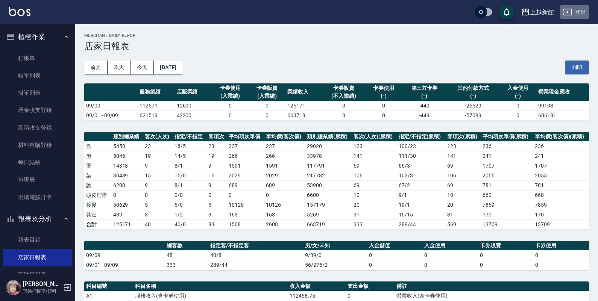
click at [566, 17] on button "登出" at bounding box center [574, 12] width 29 height 14
